Goal: Understand process/instructions: Learn about a topic

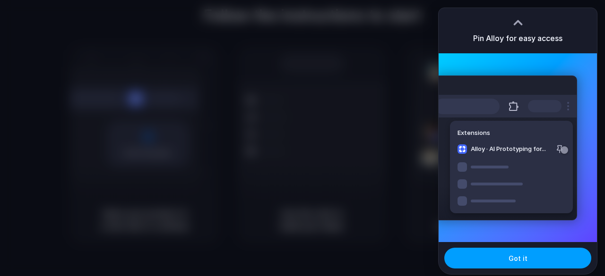
click at [514, 262] on span "Got it" at bounding box center [517, 259] width 19 height 10
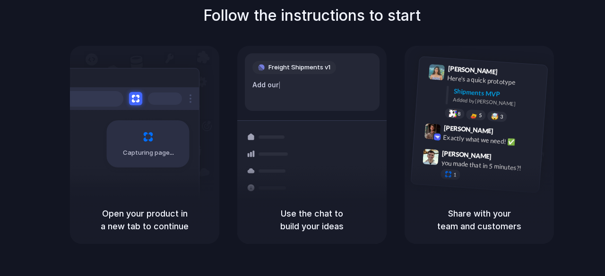
click at [559, 57] on div "Follow the instructions to start Capturing page Open your product in a new tab …" at bounding box center [311, 124] width 605 height 240
